Goal: Task Accomplishment & Management: Complete application form

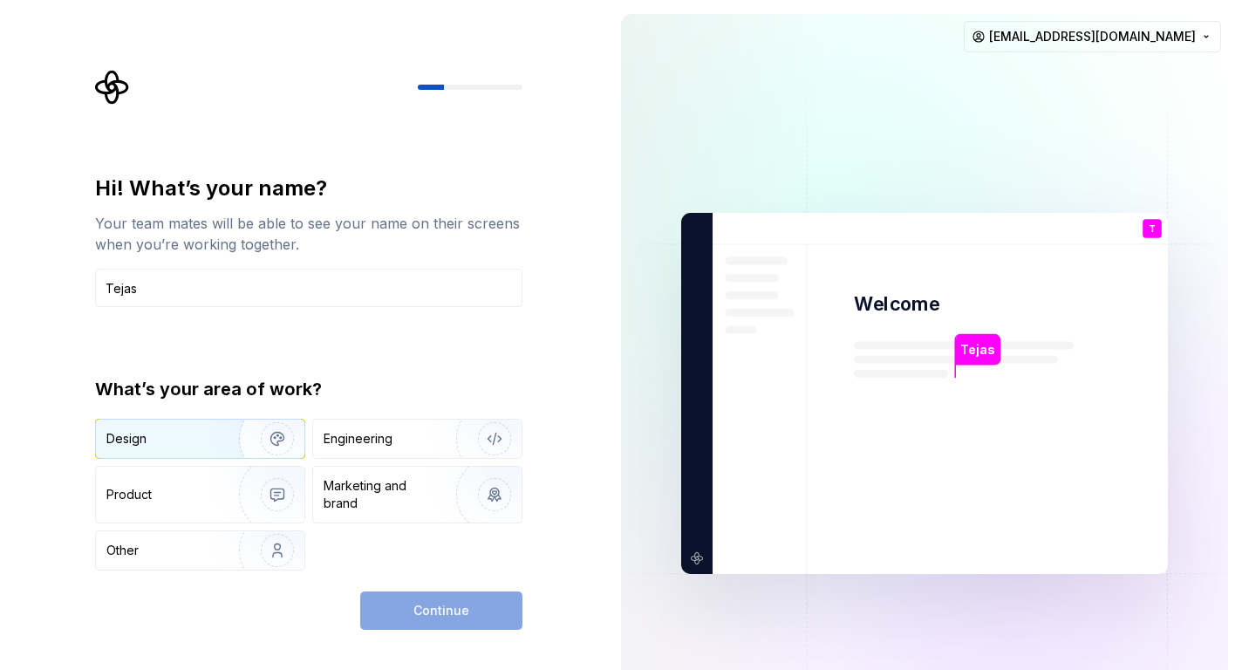
type input "Tejas"
click at [131, 454] on div "Design" at bounding box center [200, 438] width 208 height 38
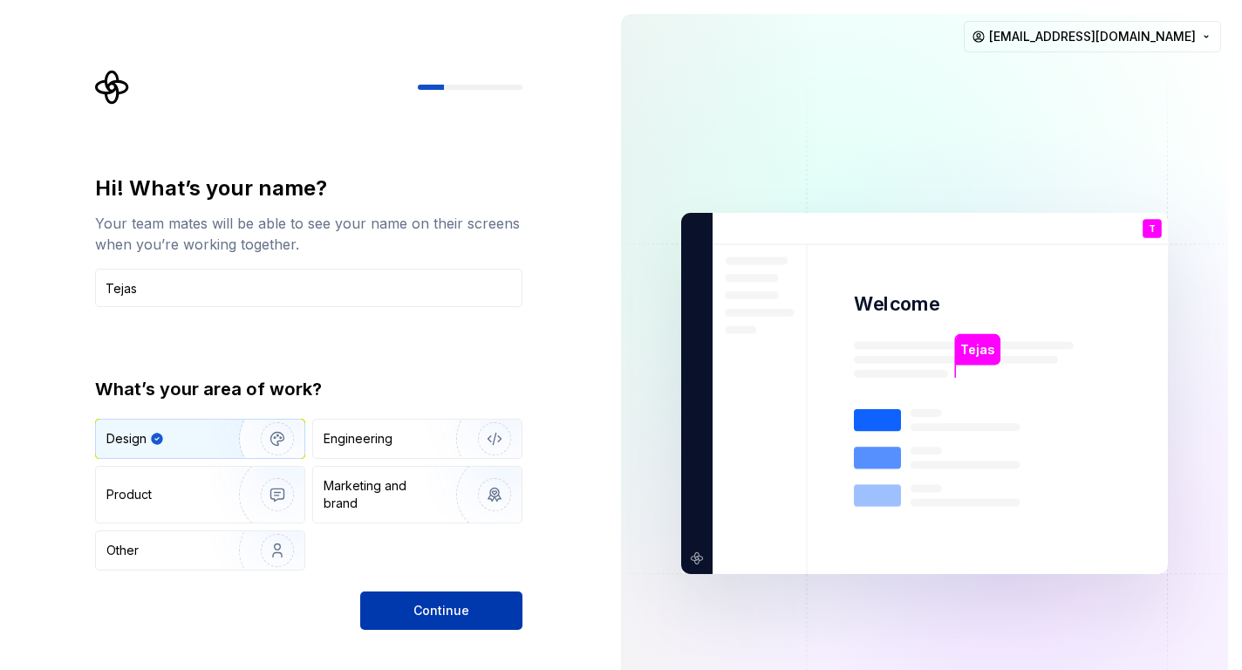
click at [436, 623] on button "Continue" at bounding box center [441, 610] width 162 height 38
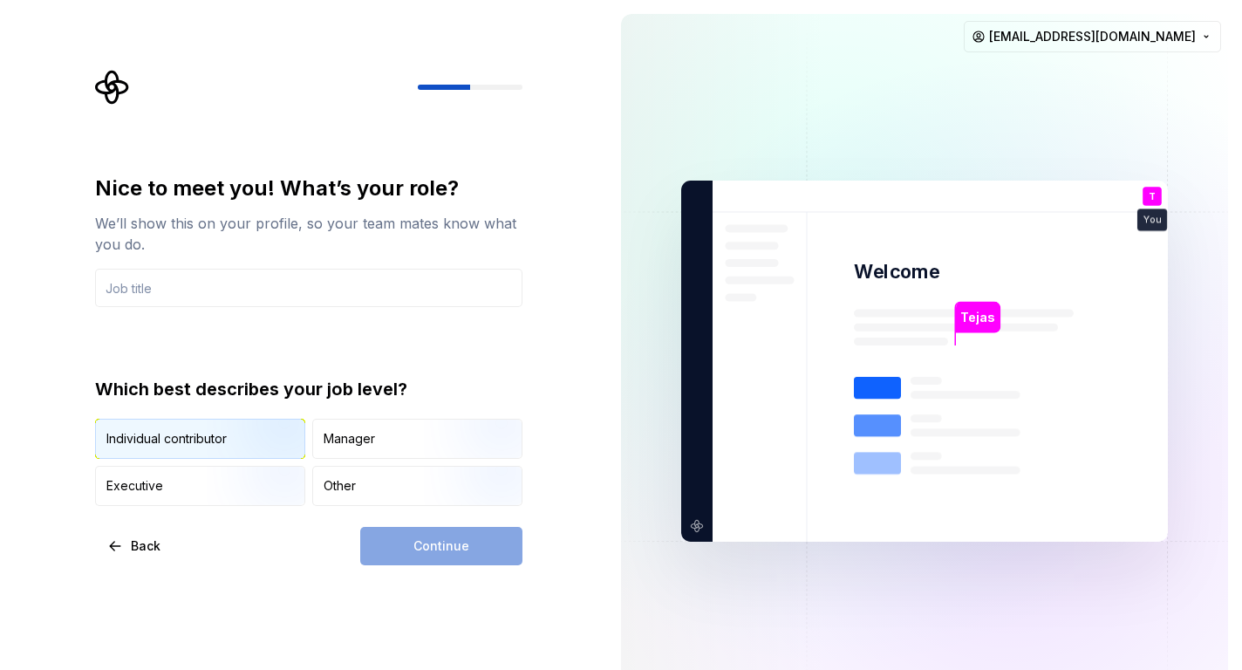
click at [227, 450] on img "button" at bounding box center [263, 460] width 112 height 117
click at [357, 290] on input "text" at bounding box center [308, 288] width 427 height 38
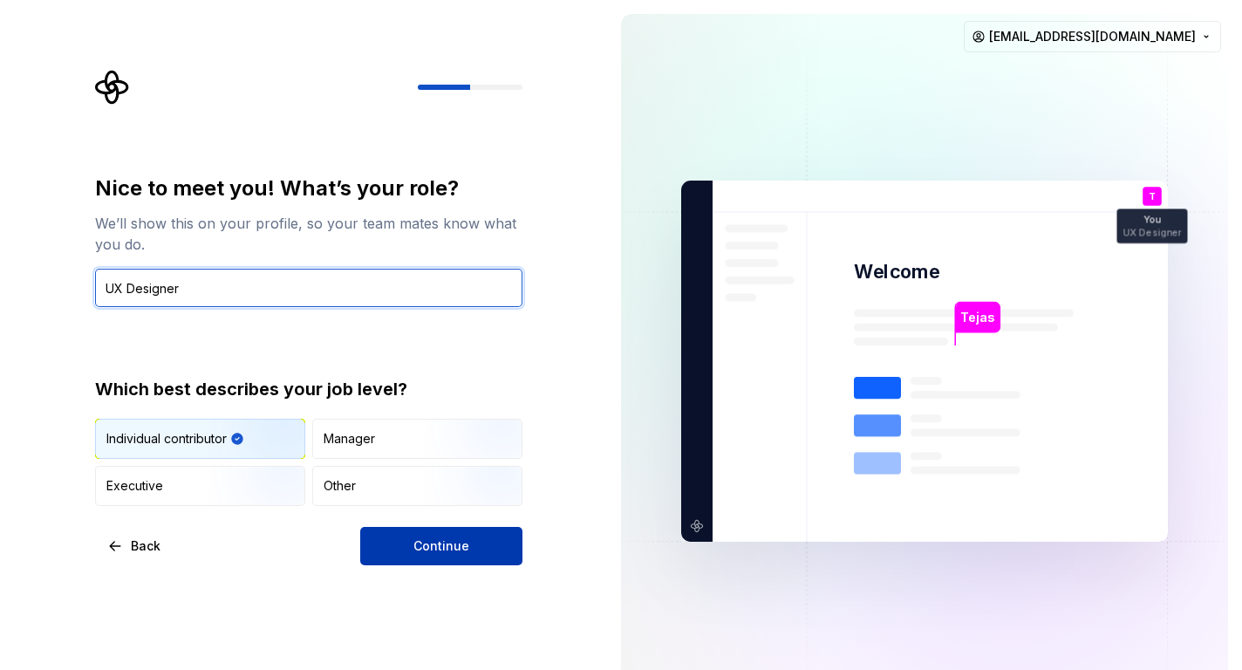
type input "UX Designer"
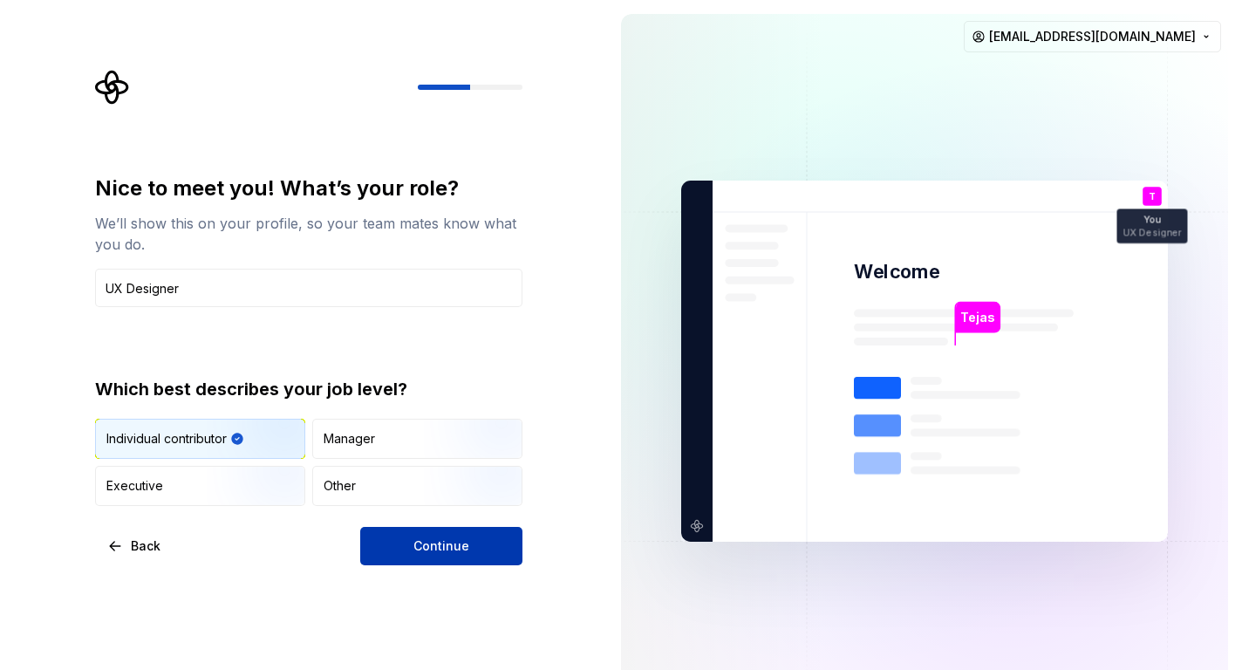
click at [425, 545] on span "Continue" at bounding box center [441, 545] width 56 height 17
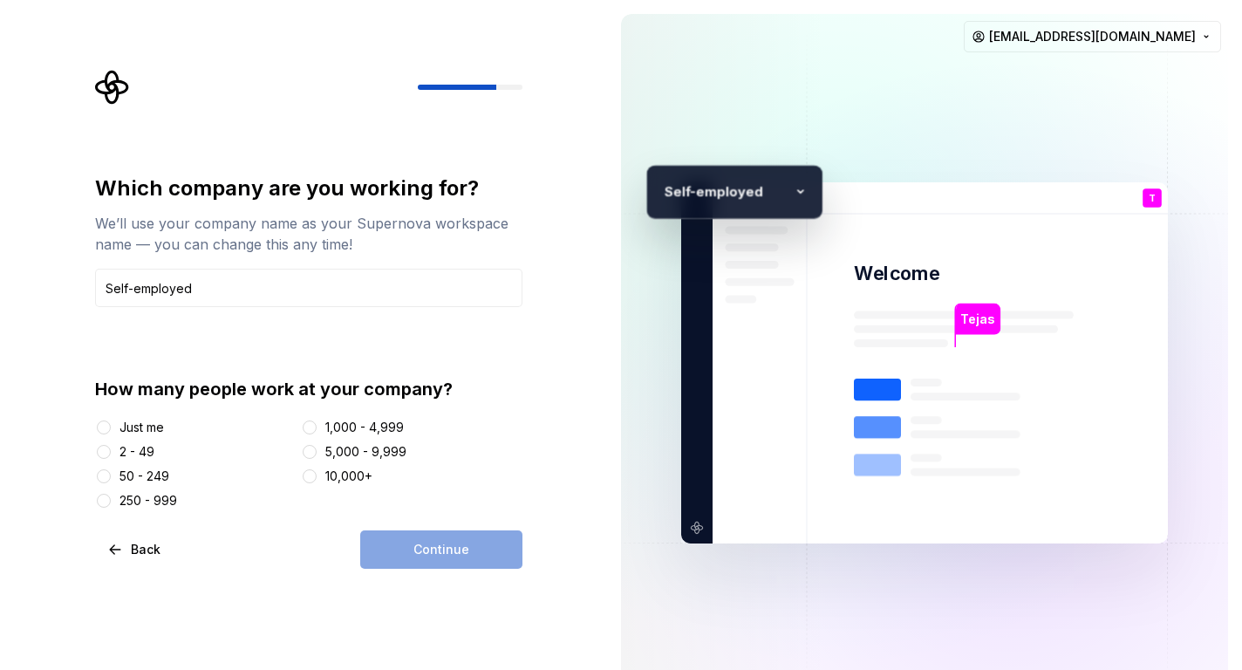
type input "Self-employed"
click at [147, 422] on div "Just me" at bounding box center [141, 427] width 44 height 17
click at [111, 422] on button "Just me" at bounding box center [104, 427] width 14 height 14
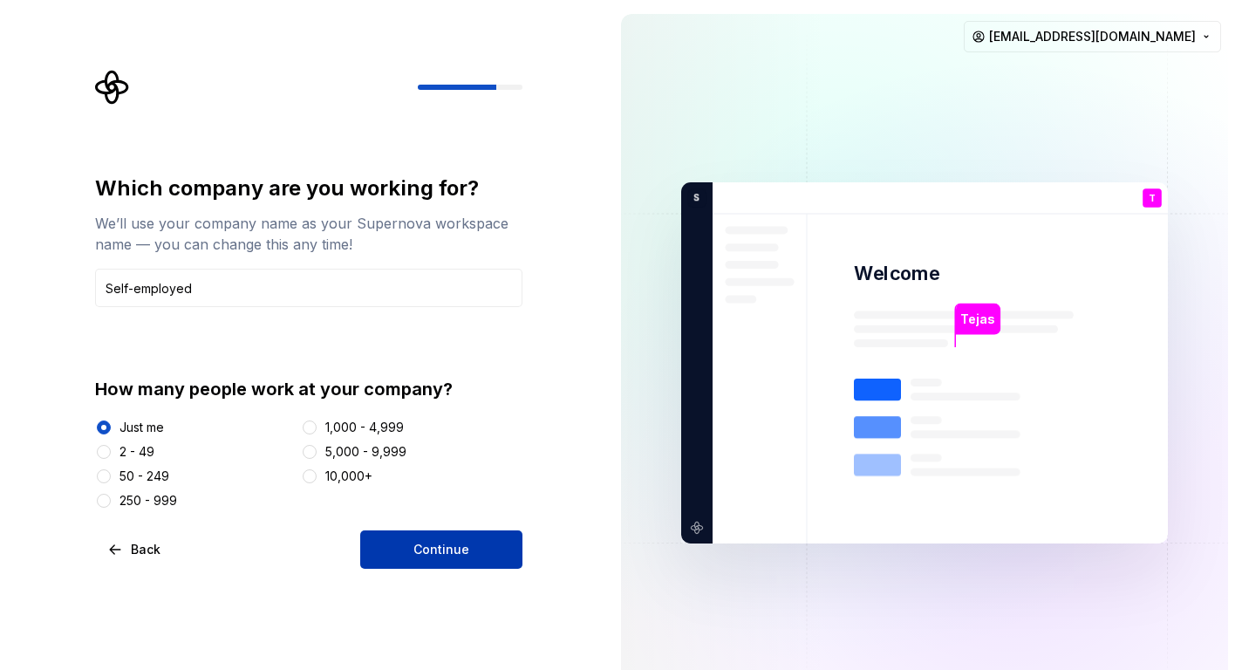
click at [467, 542] on span "Continue" at bounding box center [441, 549] width 56 height 17
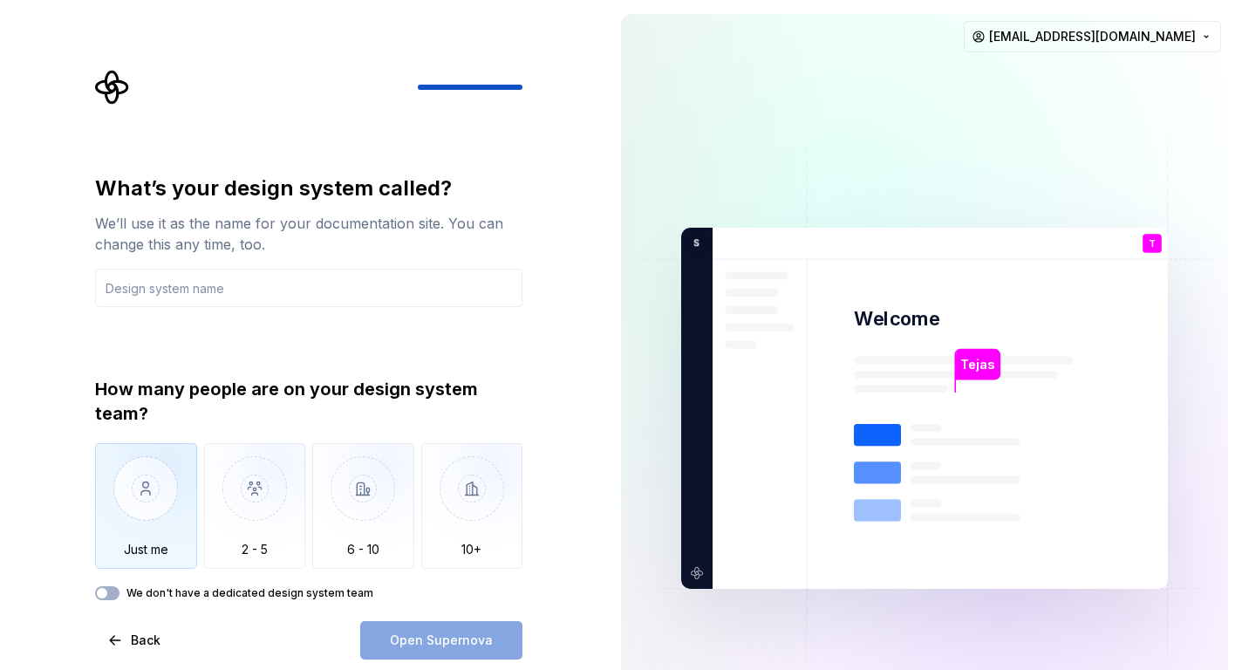
click at [128, 485] on img "button" at bounding box center [146, 501] width 102 height 117
click at [292, 276] on input "text" at bounding box center [308, 288] width 427 height 38
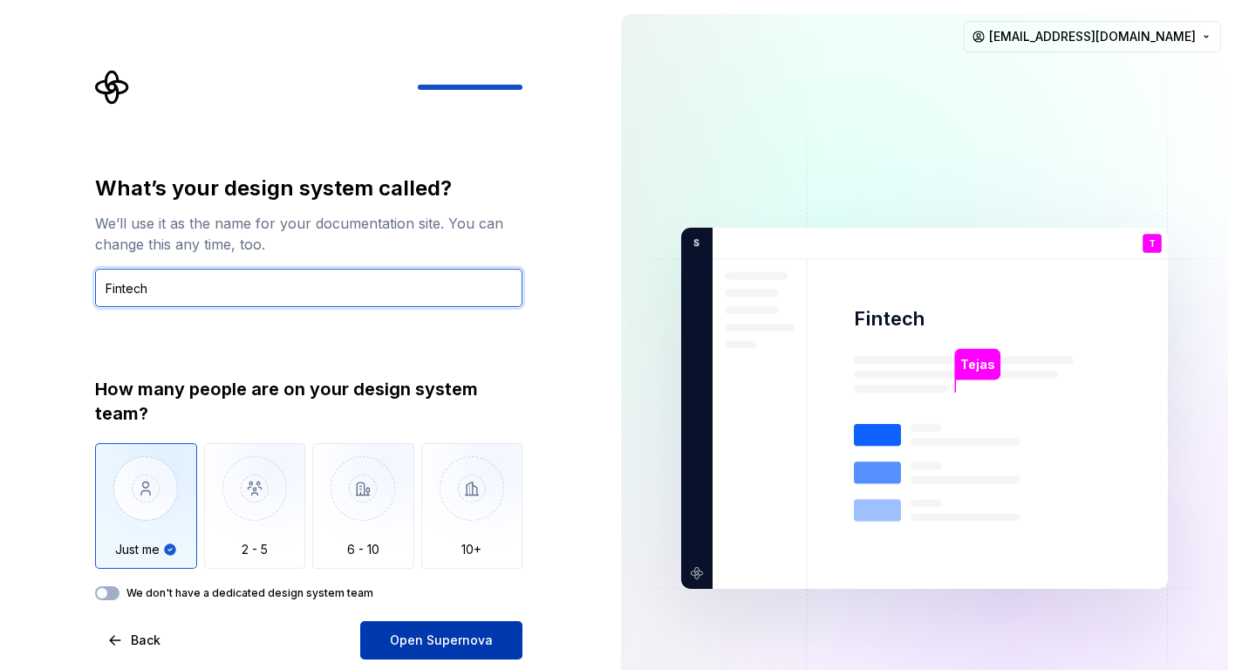
type input "Fintech"
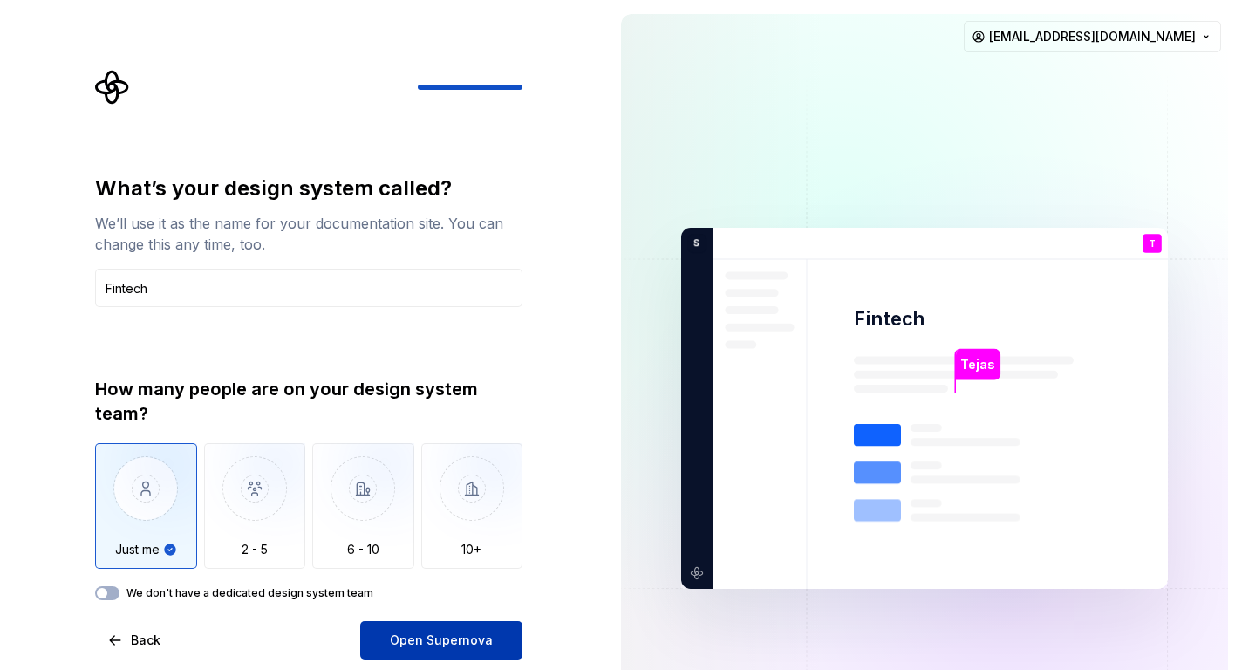
click at [440, 634] on span "Open Supernova" at bounding box center [441, 639] width 103 height 17
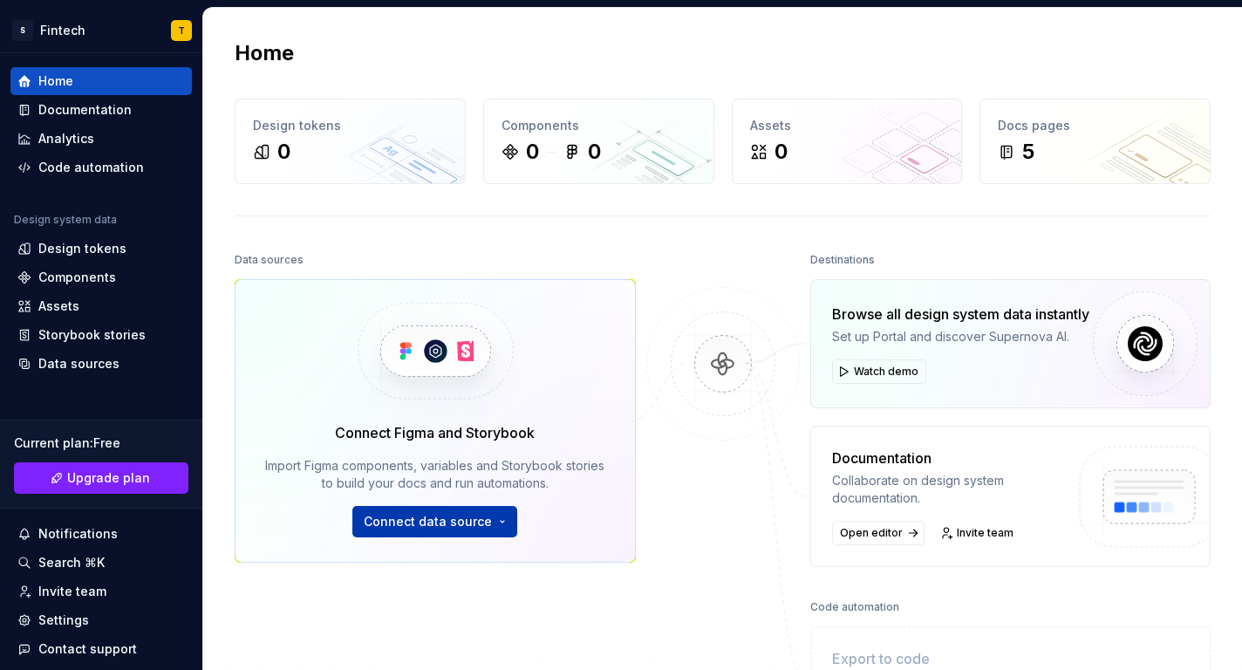
click at [444, 520] on span "Connect data source" at bounding box center [428, 521] width 128 height 17
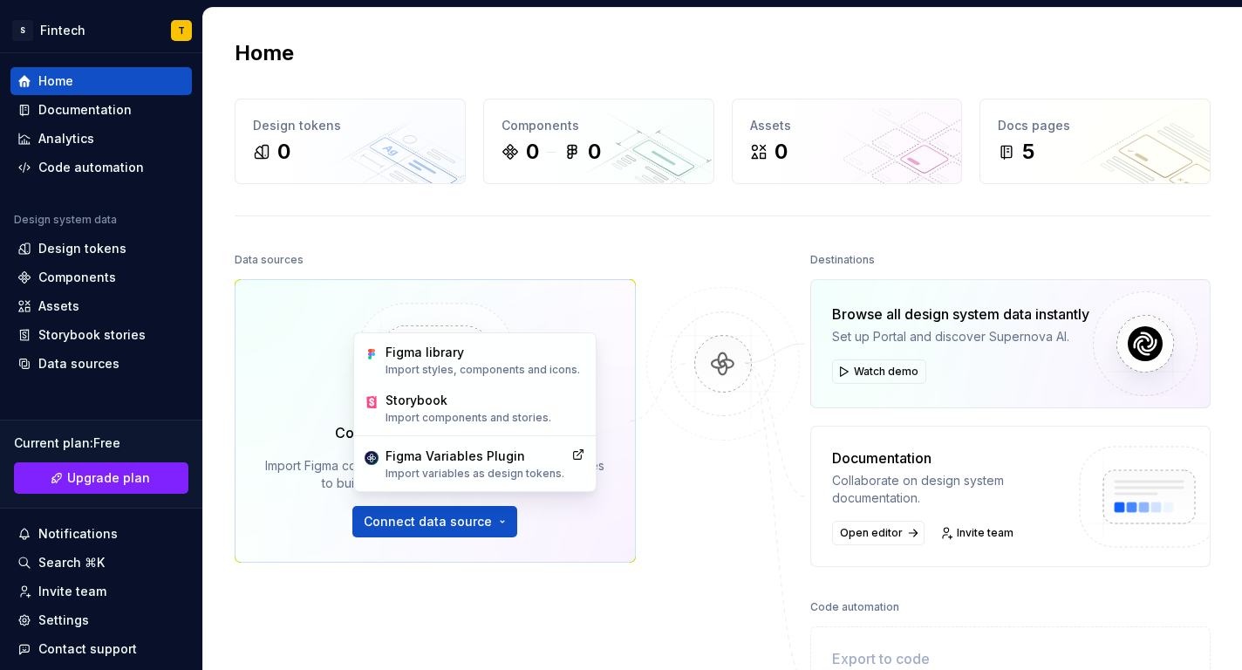
click at [725, 534] on div at bounding box center [723, 488] width 174 height 481
